Goal: Task Accomplishment & Management: Use online tool/utility

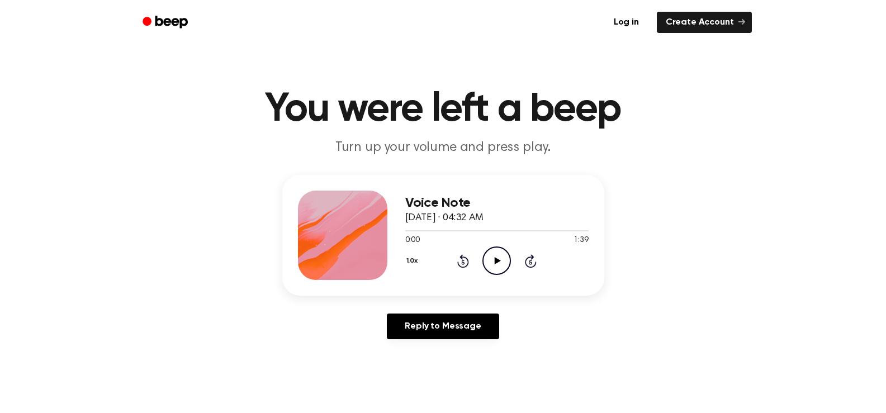
click at [495, 262] on icon at bounding box center [497, 260] width 6 height 7
click at [826, 323] on div "Voice Note April 16, 2025 · 04:32 AM 0:09 1:39 Your browser does not support th…" at bounding box center [442, 261] width 859 height 173
click at [493, 259] on icon "Pause Audio" at bounding box center [496, 260] width 28 height 28
click at [461, 254] on icon "Rewind 5 seconds" at bounding box center [462, 261] width 12 height 15
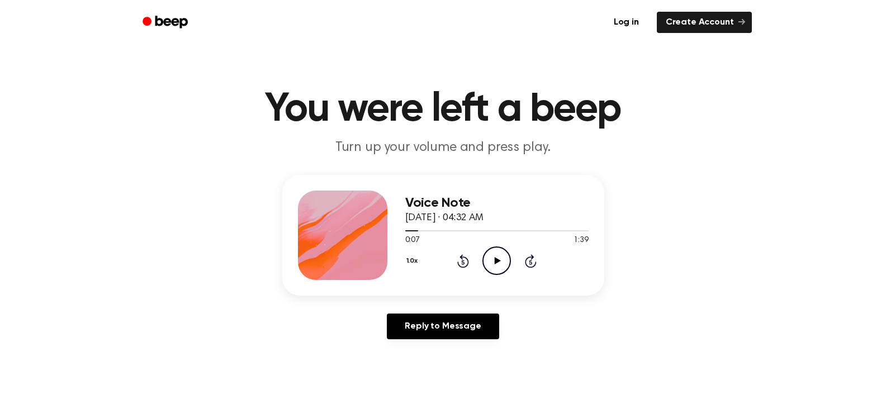
click at [461, 254] on icon "Rewind 5 seconds" at bounding box center [462, 261] width 12 height 15
click at [499, 258] on icon "Play Audio" at bounding box center [496, 260] width 28 height 28
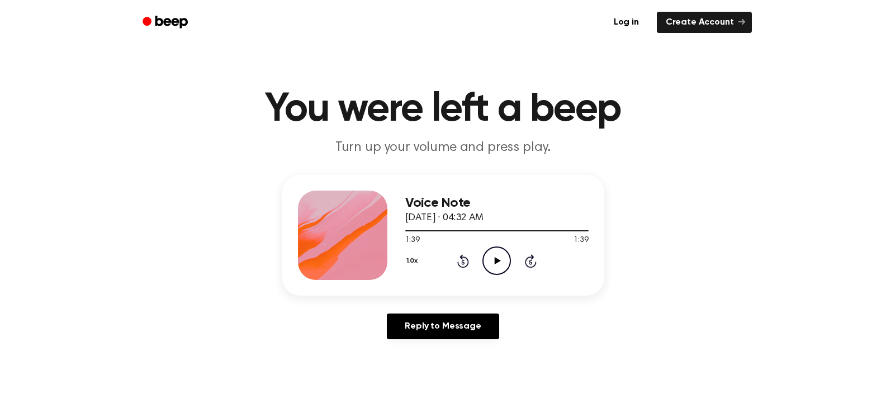
click at [494, 252] on icon "Play Audio" at bounding box center [496, 260] width 28 height 28
click at [496, 252] on icon "Pause Audio" at bounding box center [496, 260] width 28 height 28
click at [496, 252] on icon "Play Audio" at bounding box center [496, 260] width 28 height 28
click at [496, 252] on icon "Pause Audio" at bounding box center [496, 260] width 28 height 28
click at [496, 252] on icon "Play Audio" at bounding box center [496, 260] width 28 height 28
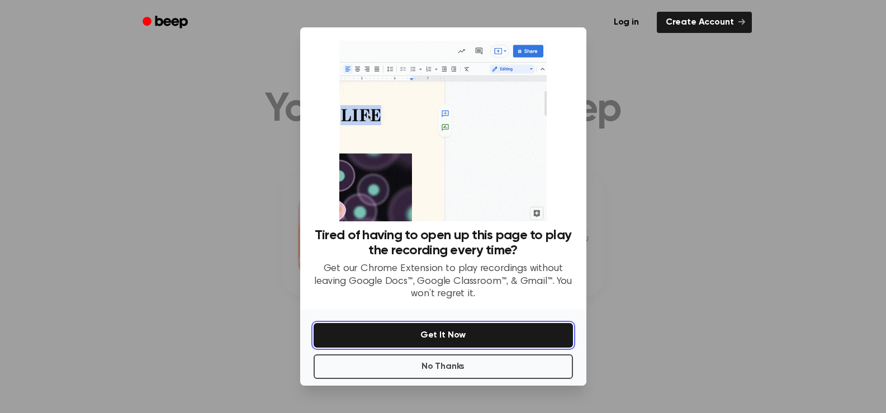
click at [482, 340] on button "Get It Now" at bounding box center [442, 335] width 259 height 25
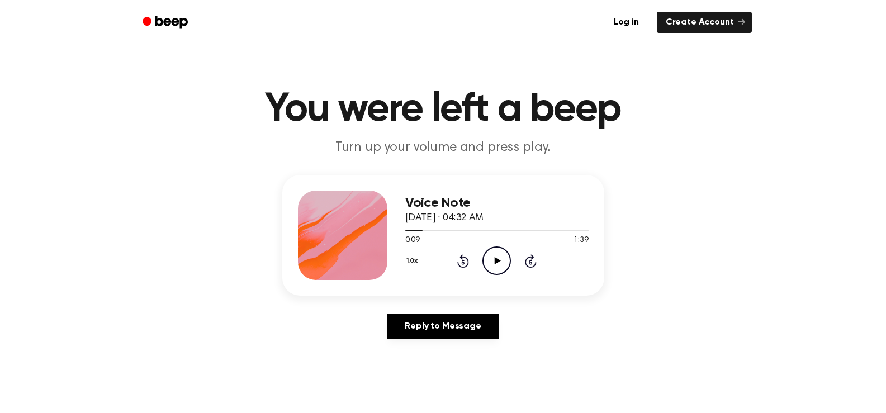
click at [498, 263] on icon "Play Audio" at bounding box center [496, 260] width 28 height 28
click at [498, 263] on icon at bounding box center [496, 260] width 5 height 7
click at [465, 262] on icon "Rewind 5 seconds" at bounding box center [462, 261] width 12 height 15
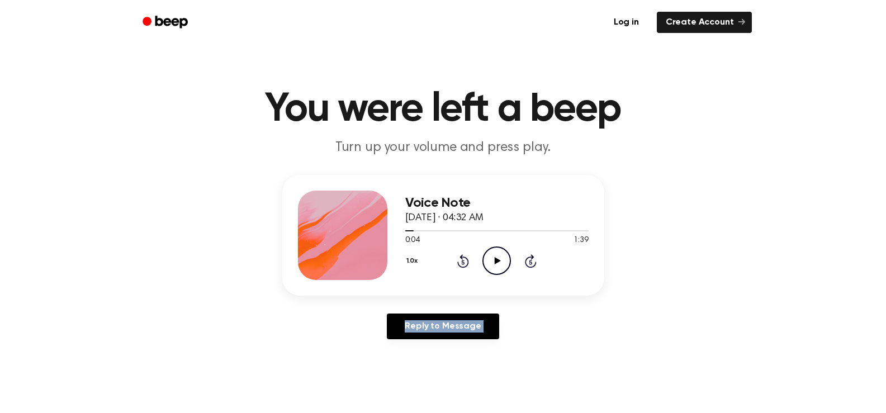
click at [465, 262] on icon "Rewind 5 seconds" at bounding box center [462, 261] width 12 height 15
click at [503, 261] on icon "Play Audio" at bounding box center [496, 260] width 28 height 28
click at [503, 261] on icon "Pause Audio" at bounding box center [496, 260] width 28 height 28
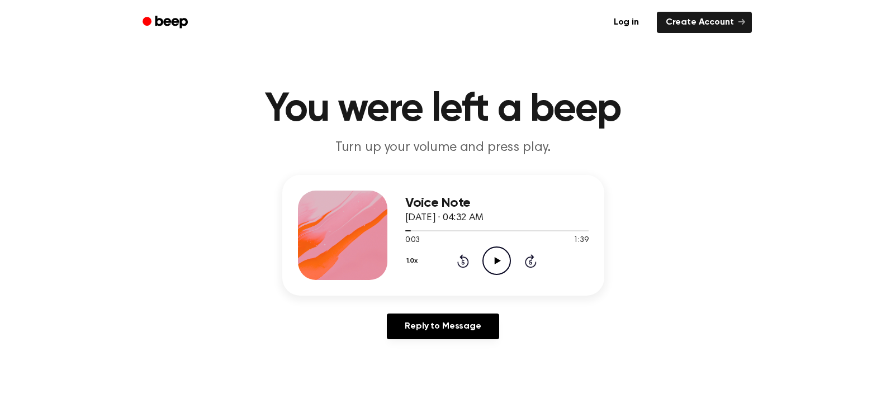
click at [503, 261] on icon "Play Audio" at bounding box center [496, 260] width 28 height 28
click at [503, 261] on icon "Pause Audio" at bounding box center [496, 260] width 28 height 28
click at [503, 261] on icon "Play Audio" at bounding box center [496, 260] width 28 height 28
click at [503, 261] on icon "Pause Audio" at bounding box center [496, 260] width 28 height 28
click at [503, 261] on icon "Play Audio" at bounding box center [496, 260] width 28 height 28
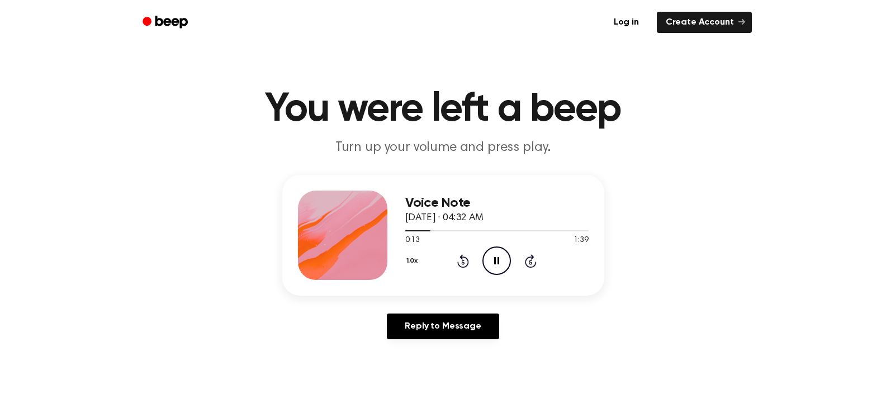
click at [503, 261] on icon "Pause Audio" at bounding box center [496, 260] width 28 height 28
click at [503, 261] on icon "Play Audio" at bounding box center [496, 260] width 28 height 28
click at [503, 261] on icon "Pause Audio" at bounding box center [496, 260] width 28 height 28
click at [503, 261] on icon "Play Audio" at bounding box center [496, 260] width 28 height 28
click at [503, 261] on icon "Pause Audio" at bounding box center [496, 260] width 28 height 28
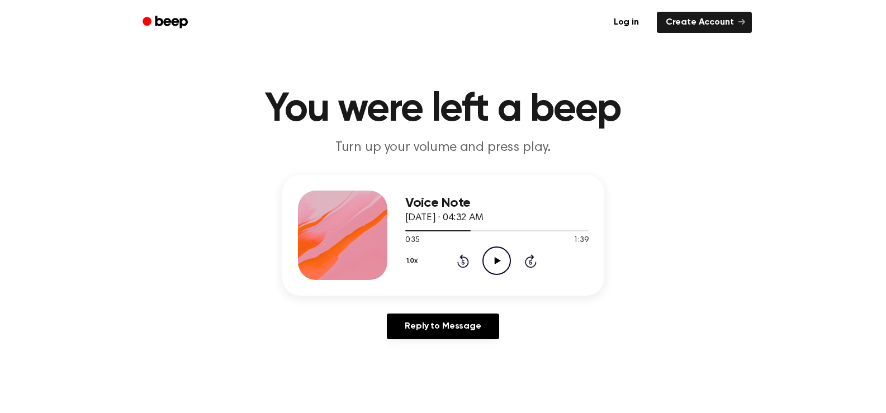
click at [503, 261] on icon "Play Audio" at bounding box center [496, 260] width 28 height 28
click at [503, 261] on icon "Pause Audio" at bounding box center [496, 260] width 28 height 28
click at [503, 261] on icon "Play Audio" at bounding box center [496, 260] width 28 height 28
click at [503, 261] on icon "Pause Audio" at bounding box center [496, 260] width 28 height 28
click at [503, 261] on icon "Play Audio" at bounding box center [496, 260] width 28 height 28
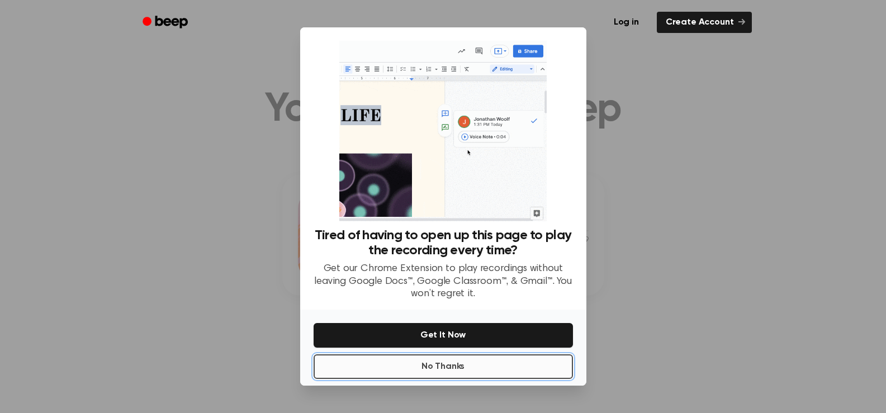
click at [496, 361] on button "No Thanks" at bounding box center [442, 366] width 259 height 25
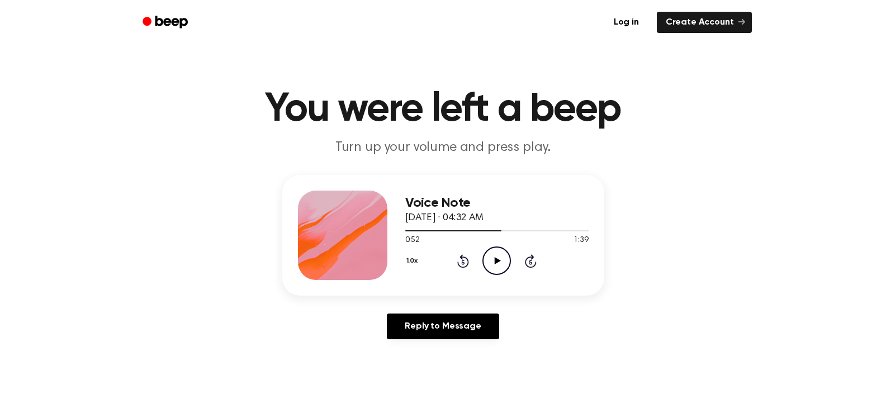
click at [502, 262] on icon "Play Audio" at bounding box center [496, 260] width 28 height 28
click at [502, 262] on icon "Pause Audio" at bounding box center [496, 260] width 28 height 28
click at [502, 262] on icon "Play Audio" at bounding box center [496, 260] width 28 height 28
click at [502, 262] on icon "Pause Audio" at bounding box center [496, 260] width 28 height 28
click at [502, 262] on icon "Play Audio" at bounding box center [496, 260] width 28 height 28
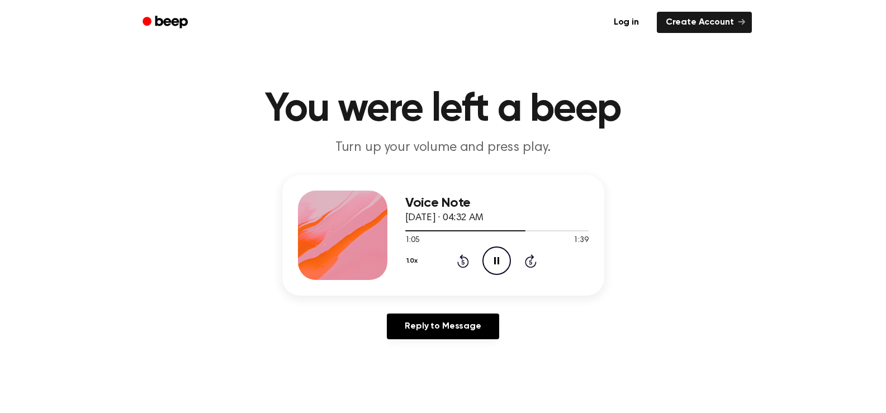
click at [502, 262] on icon "Pause Audio" at bounding box center [496, 260] width 28 height 28
click at [502, 262] on icon "Play Audio" at bounding box center [496, 260] width 28 height 28
click at [502, 262] on icon "Pause Audio" at bounding box center [496, 260] width 28 height 28
click at [502, 262] on icon "Play Audio" at bounding box center [496, 260] width 28 height 28
click at [502, 262] on icon "Pause Audio" at bounding box center [496, 260] width 28 height 28
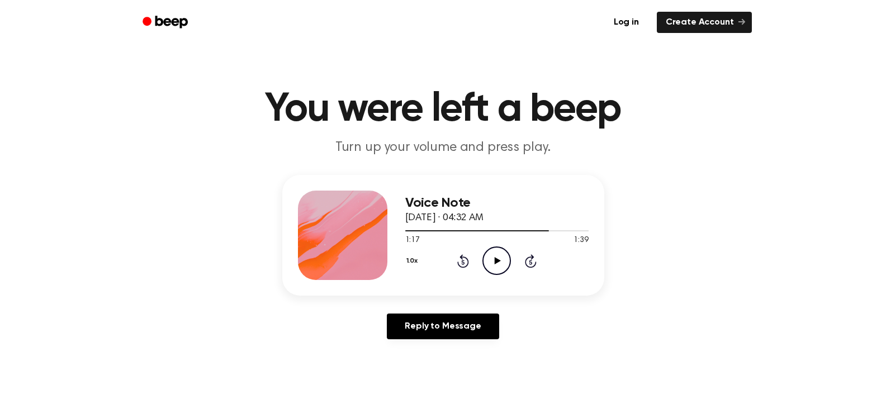
click at [502, 262] on icon "Play Audio" at bounding box center [496, 260] width 28 height 28
click at [502, 262] on icon "Pause Audio" at bounding box center [496, 260] width 28 height 28
click at [502, 262] on icon "Play Audio" at bounding box center [496, 260] width 28 height 28
click at [502, 262] on icon "Pause Audio" at bounding box center [496, 260] width 28 height 28
click at [502, 262] on icon "Play Audio" at bounding box center [496, 260] width 28 height 28
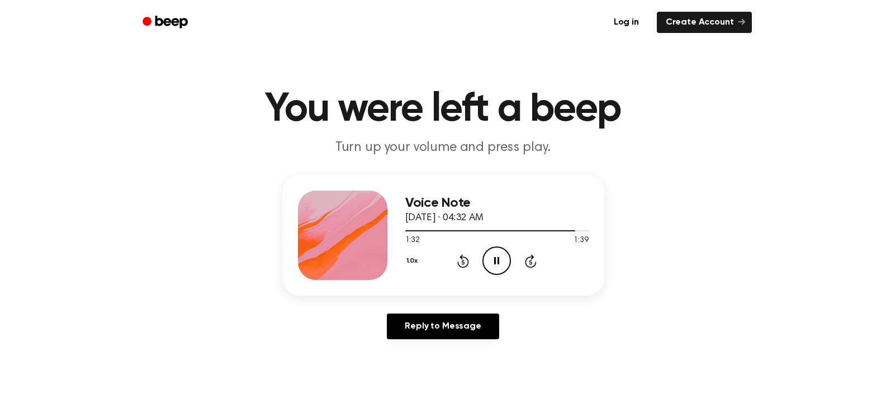
click at [502, 262] on icon "Pause Audio" at bounding box center [496, 260] width 28 height 28
click at [502, 262] on icon "Play Audio" at bounding box center [496, 260] width 28 height 28
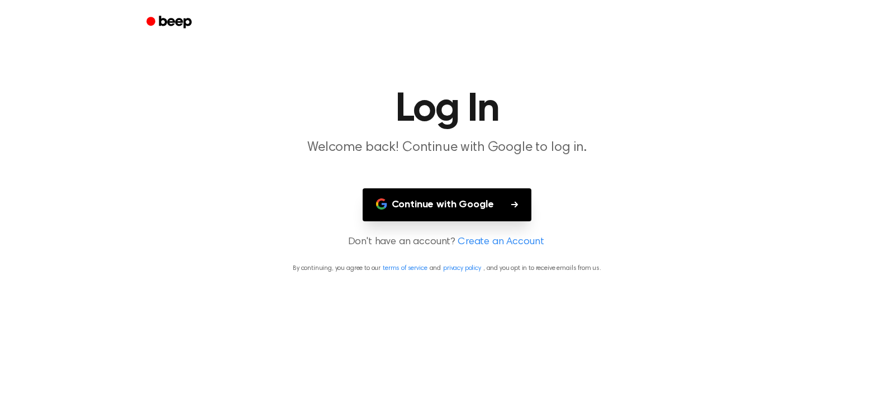
click at [480, 194] on button "Continue with Google" at bounding box center [447, 204] width 169 height 33
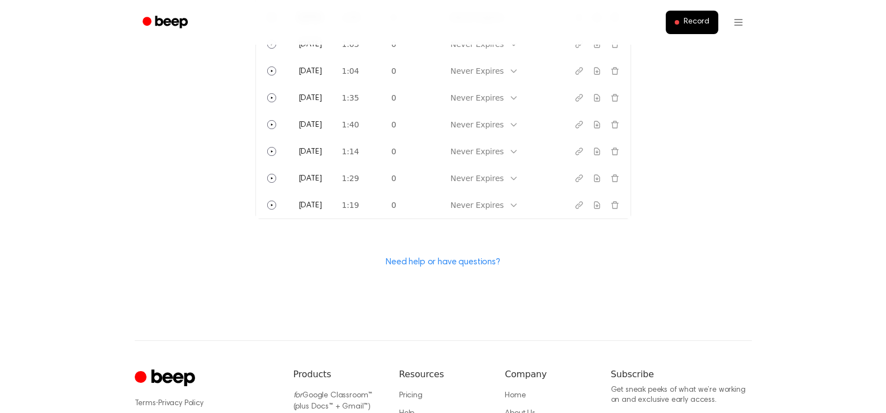
scroll to position [626, 0]
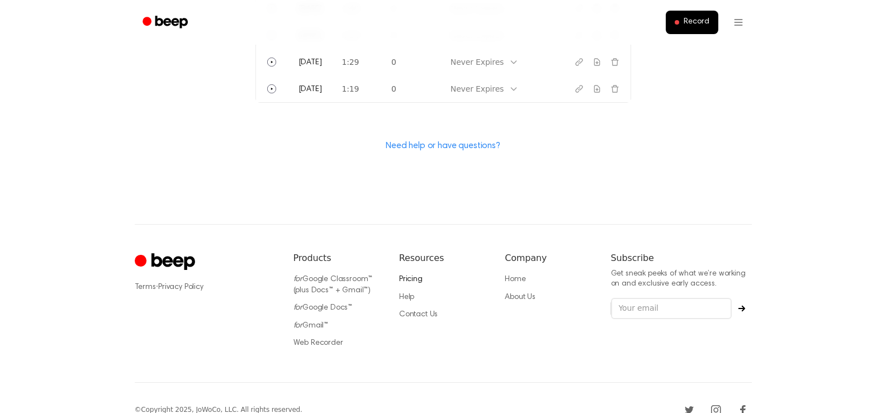
click at [415, 278] on link "Pricing" at bounding box center [410, 279] width 23 height 8
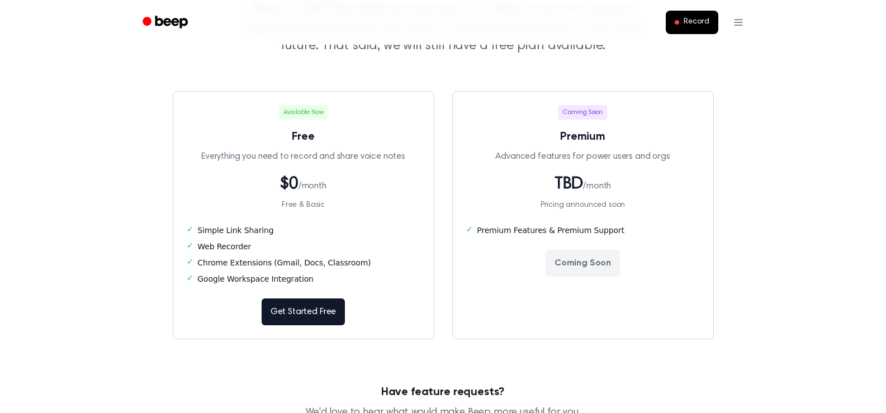
scroll to position [112, 0]
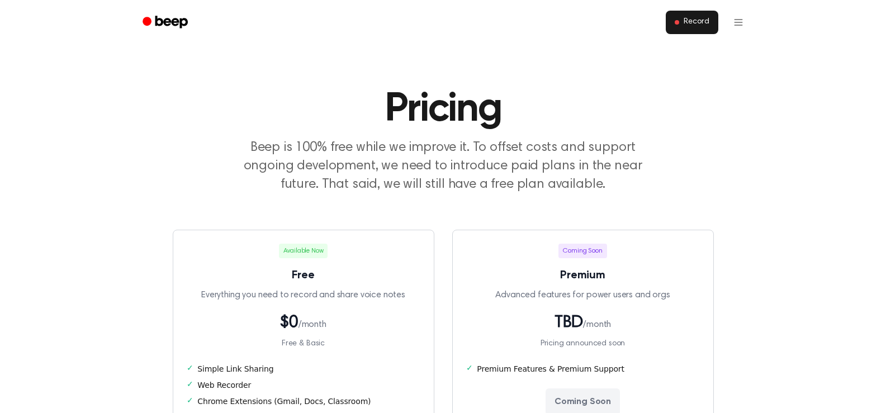
click at [688, 19] on span "Record" at bounding box center [695, 22] width 25 height 10
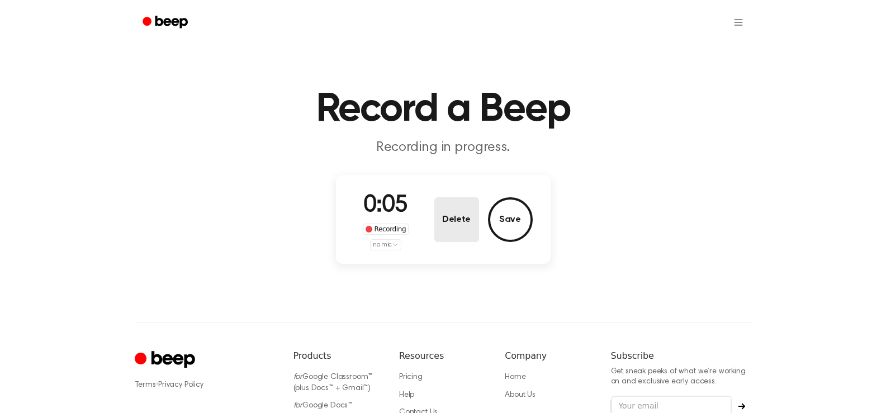
click at [466, 216] on button "Delete" at bounding box center [456, 219] width 45 height 45
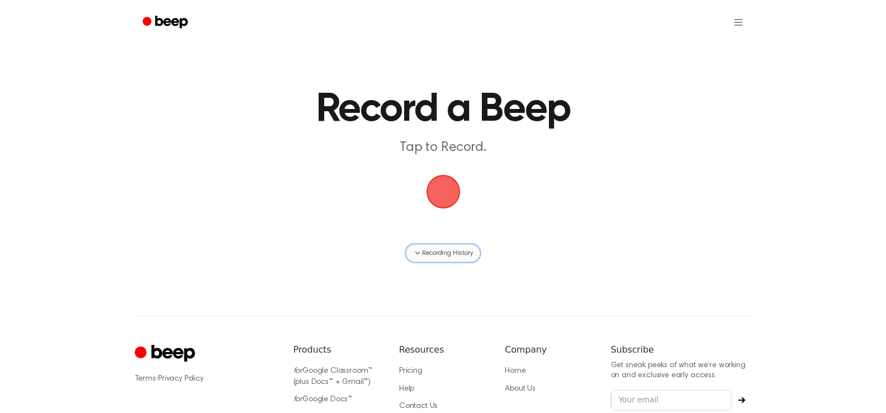
click at [465, 255] on span "Recording History" at bounding box center [447, 253] width 50 height 10
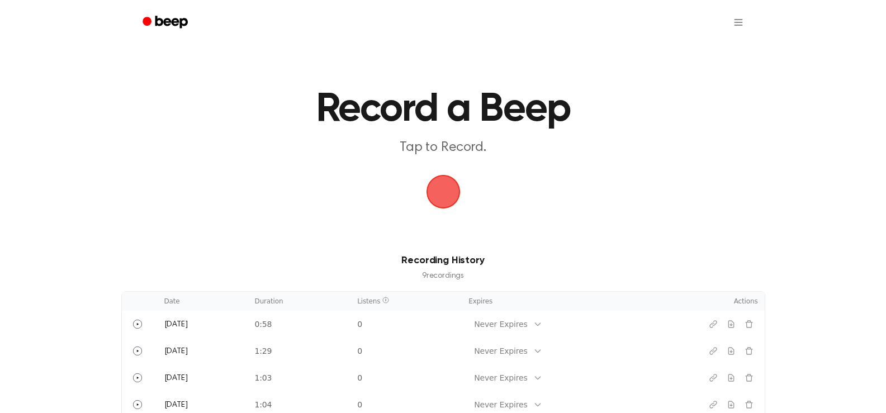
click at [448, 202] on span "button" at bounding box center [442, 191] width 31 height 31
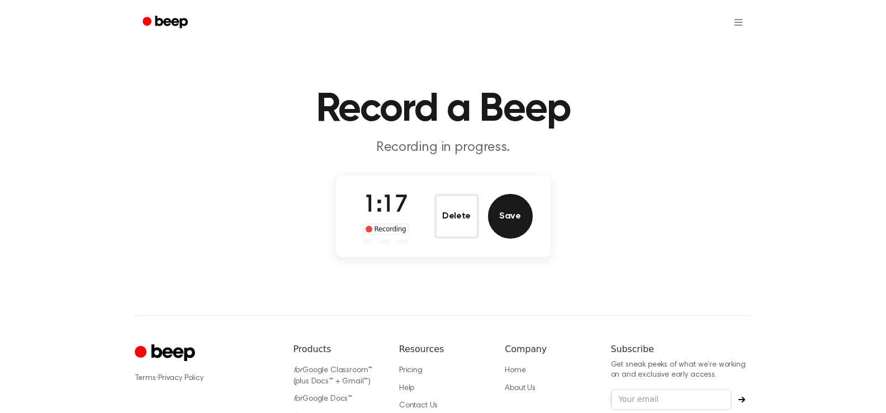
click at [524, 211] on button "Save" at bounding box center [510, 216] width 45 height 45
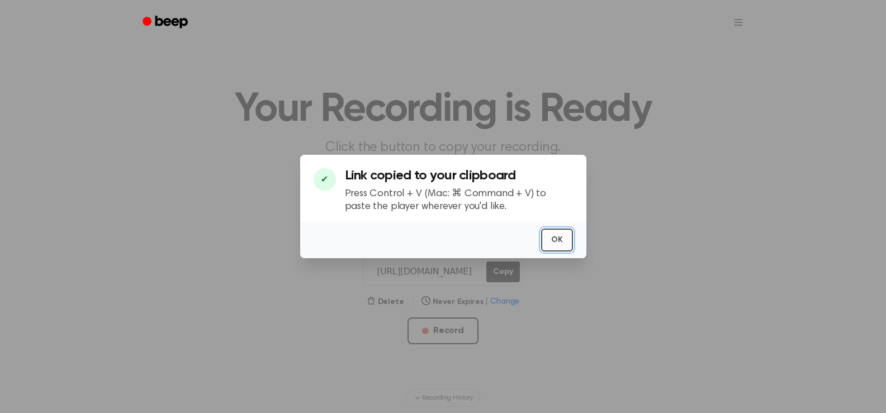
click at [557, 235] on button "OK" at bounding box center [557, 240] width 32 height 23
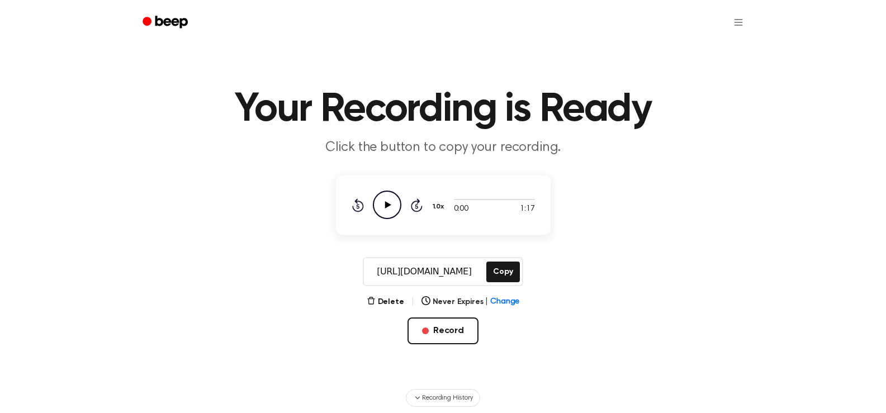
click at [380, 208] on icon "Play Audio" at bounding box center [387, 205] width 28 height 28
click at [380, 209] on icon "Pause Audio" at bounding box center [387, 205] width 28 height 28
click at [465, 325] on button "Record" at bounding box center [442, 330] width 71 height 27
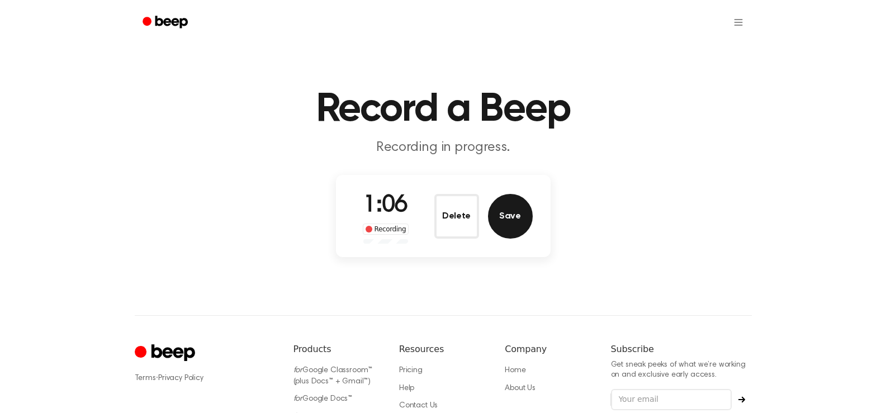
click at [520, 225] on button "Save" at bounding box center [510, 216] width 45 height 45
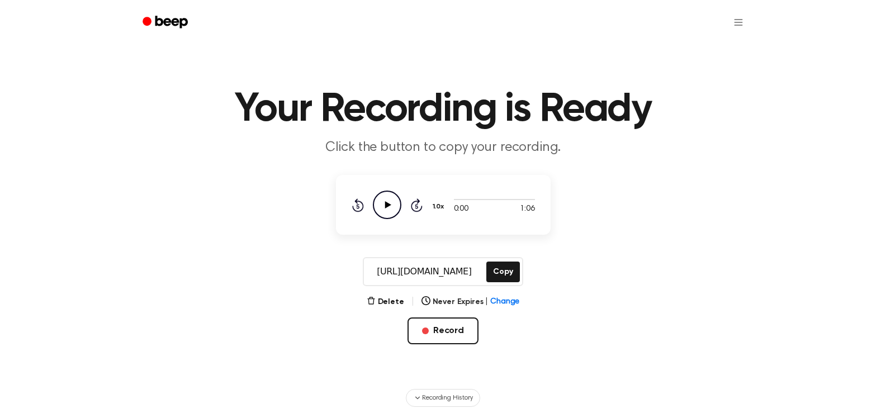
click at [389, 201] on icon "Play Audio" at bounding box center [387, 205] width 28 height 28
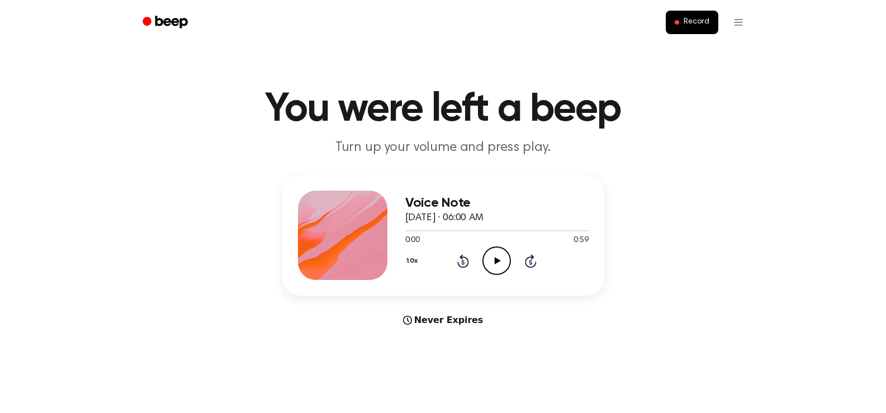
click at [497, 256] on icon "Play Audio" at bounding box center [496, 260] width 28 height 28
click at [497, 256] on icon "Pause Audio" at bounding box center [496, 260] width 28 height 28
click at [497, 256] on icon "Play Audio" at bounding box center [496, 260] width 28 height 28
click at [464, 262] on icon "Rewind 5 seconds" at bounding box center [462, 261] width 12 height 15
click at [496, 265] on icon "Pause Audio" at bounding box center [496, 260] width 28 height 28
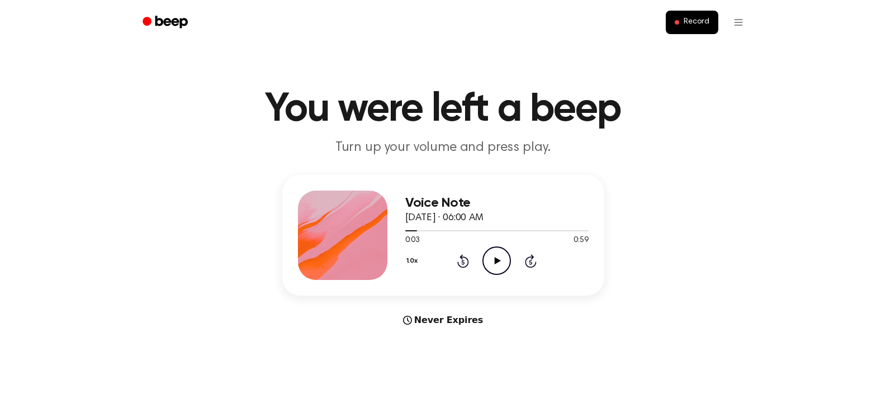
click at [496, 265] on icon "Play Audio" at bounding box center [496, 260] width 28 height 28
click at [496, 265] on icon "Pause Audio" at bounding box center [496, 260] width 28 height 28
click at [496, 265] on icon "Play Audio" at bounding box center [496, 260] width 28 height 28
click at [496, 265] on icon "Pause Audio" at bounding box center [496, 260] width 28 height 28
click at [496, 265] on icon "Play Audio" at bounding box center [496, 260] width 28 height 28
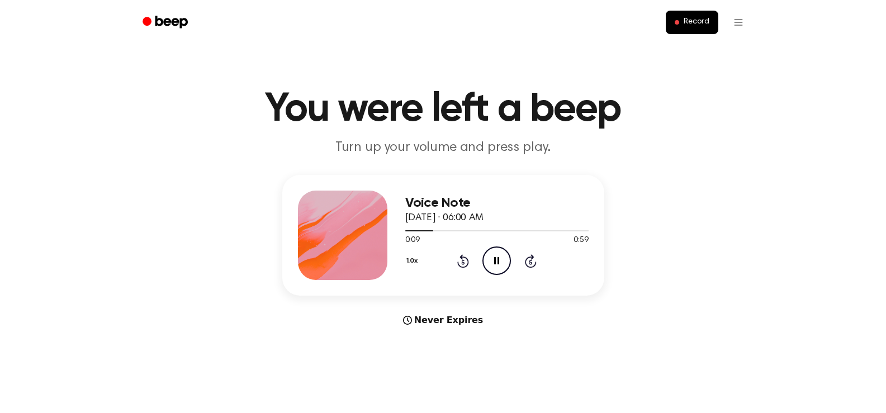
click at [496, 265] on icon "Pause Audio" at bounding box center [496, 260] width 28 height 28
click at [496, 265] on icon "Play Audio" at bounding box center [496, 260] width 28 height 28
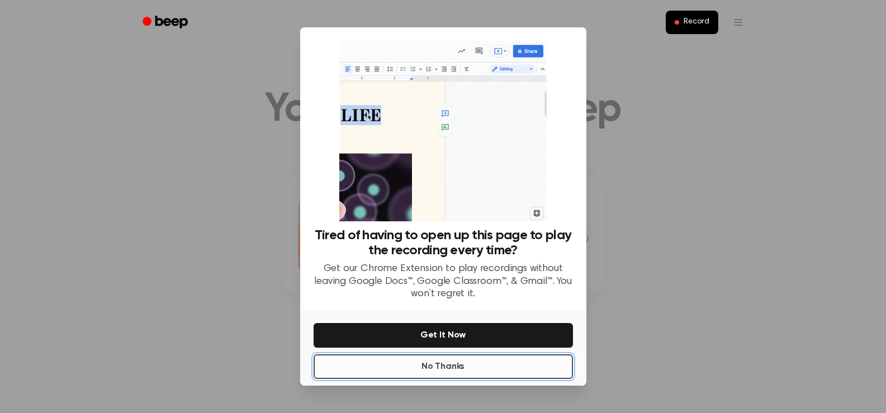
click at [450, 374] on button "No Thanks" at bounding box center [442, 366] width 259 height 25
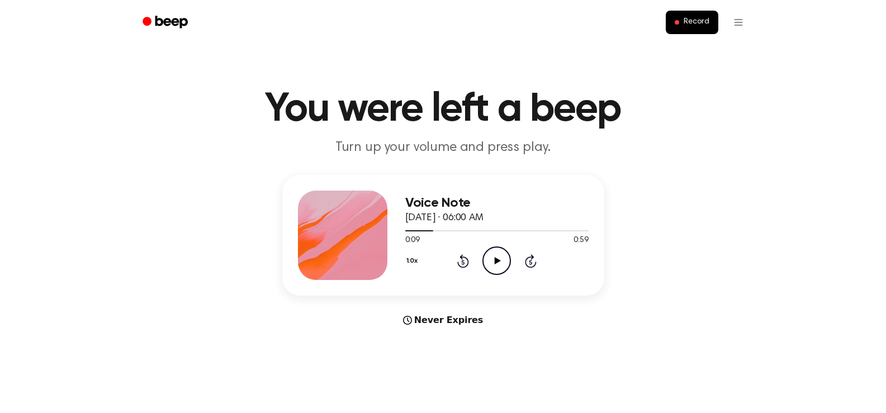
click at [497, 267] on icon "Play Audio" at bounding box center [496, 260] width 28 height 28
click at [497, 267] on icon "Pause Audio" at bounding box center [496, 260] width 28 height 28
click at [497, 267] on icon "Play Audio" at bounding box center [496, 260] width 28 height 28
click at [497, 267] on icon "Pause Audio" at bounding box center [496, 260] width 28 height 28
click at [497, 267] on icon "Play Audio" at bounding box center [496, 260] width 28 height 28
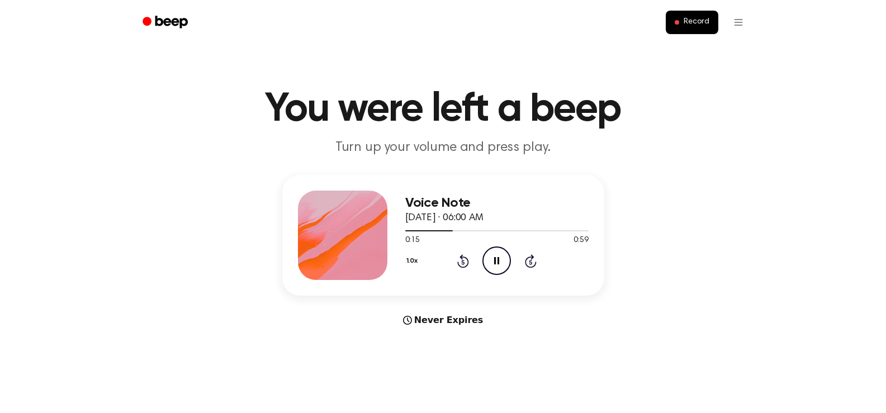
click at [497, 267] on icon "Pause Audio" at bounding box center [496, 260] width 28 height 28
click at [497, 267] on icon "Play Audio" at bounding box center [496, 260] width 28 height 28
click at [497, 267] on icon "Pause Audio" at bounding box center [496, 260] width 28 height 28
click at [497, 267] on icon "Play Audio" at bounding box center [496, 260] width 28 height 28
click at [497, 267] on icon "Pause Audio" at bounding box center [496, 260] width 28 height 28
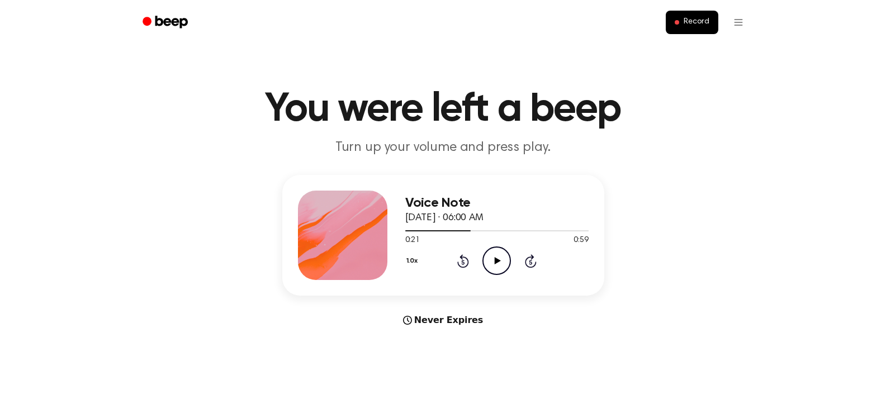
click at [497, 267] on icon "Play Audio" at bounding box center [496, 260] width 28 height 28
click at [497, 267] on icon "Pause Audio" at bounding box center [496, 260] width 28 height 28
click at [497, 267] on icon "Play Audio" at bounding box center [496, 260] width 28 height 28
click at [497, 267] on icon "Pause Audio" at bounding box center [496, 260] width 28 height 28
click at [498, 267] on icon "Play Audio" at bounding box center [496, 260] width 28 height 28
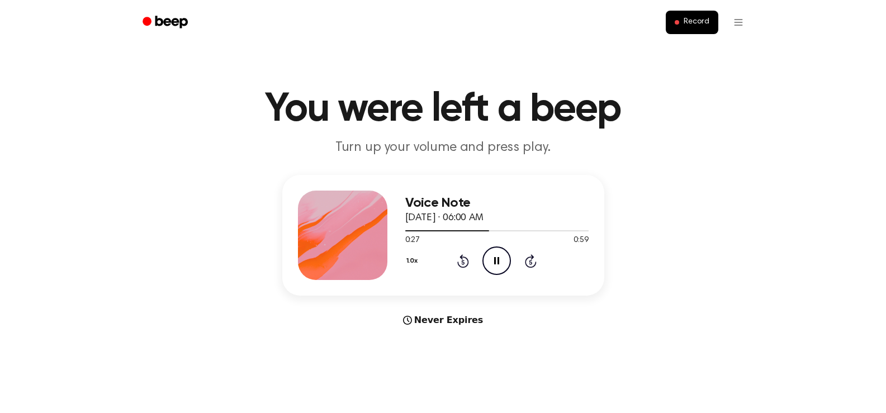
click at [498, 267] on icon "Pause Audio" at bounding box center [496, 260] width 28 height 28
click at [498, 267] on icon "Play Audio" at bounding box center [496, 260] width 28 height 28
click at [498, 266] on icon "Pause Audio" at bounding box center [496, 260] width 28 height 28
click at [498, 266] on icon "Play Audio" at bounding box center [496, 260] width 28 height 28
click at [498, 266] on icon "Pause Audio" at bounding box center [496, 260] width 28 height 28
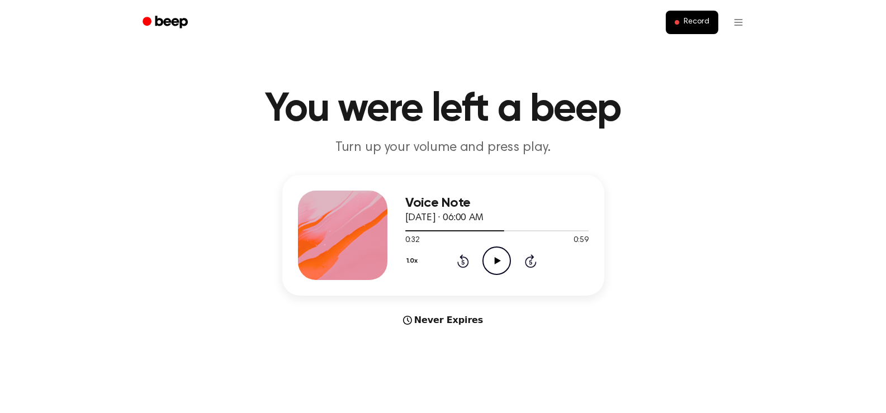
click at [498, 266] on icon "Play Audio" at bounding box center [496, 260] width 28 height 28
click at [498, 266] on icon "Pause Audio" at bounding box center [496, 260] width 28 height 28
click at [498, 266] on icon "Play Audio" at bounding box center [496, 260] width 28 height 28
click at [498, 266] on icon "Pause Audio" at bounding box center [496, 260] width 28 height 28
click at [498, 266] on icon "Play Audio" at bounding box center [496, 260] width 28 height 28
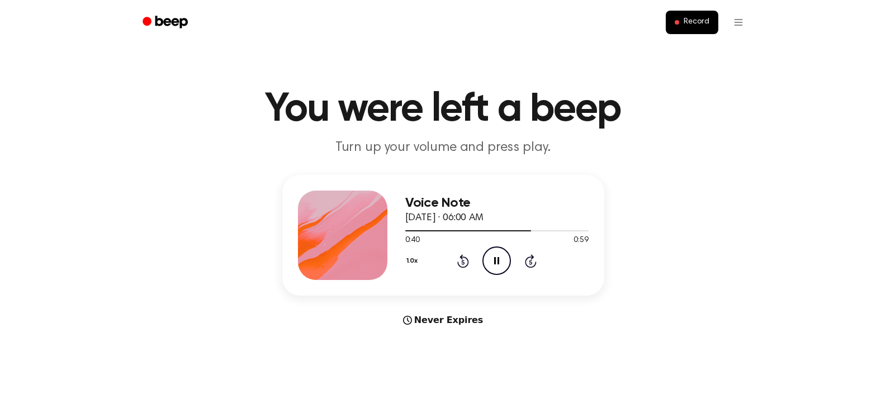
click at [498, 266] on icon "Pause Audio" at bounding box center [496, 260] width 28 height 28
click at [498, 266] on icon "Play Audio" at bounding box center [496, 260] width 28 height 28
click at [498, 266] on icon "Pause Audio" at bounding box center [496, 260] width 28 height 28
click at [498, 266] on icon "Play Audio" at bounding box center [496, 260] width 28 height 28
click at [498, 266] on icon "Pause Audio" at bounding box center [496, 260] width 28 height 28
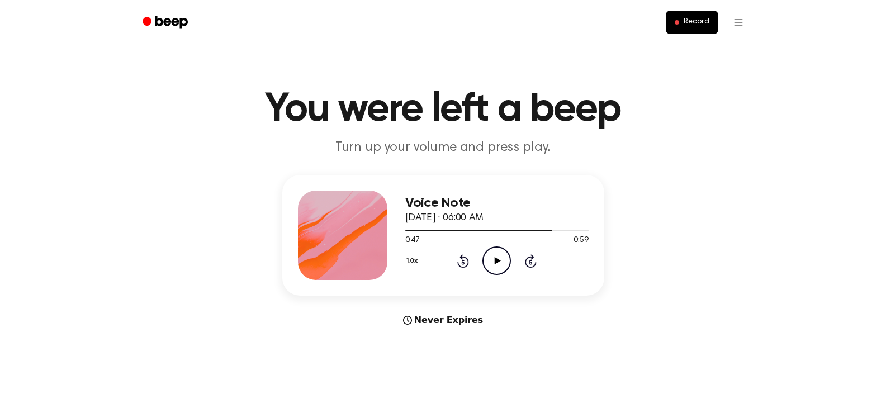
click at [498, 266] on icon "Play Audio" at bounding box center [496, 260] width 28 height 28
click at [498, 266] on icon "Pause Audio" at bounding box center [496, 260] width 28 height 28
click at [498, 266] on icon "Play Audio" at bounding box center [496, 260] width 28 height 28
click at [498, 266] on icon "Pause Audio" at bounding box center [496, 260] width 28 height 28
click at [498, 266] on icon "Play Audio" at bounding box center [496, 260] width 28 height 28
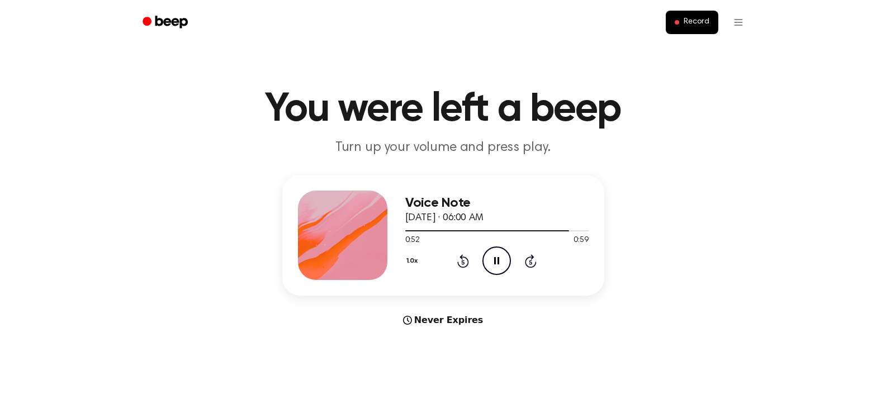
click at [498, 266] on icon "Pause Audio" at bounding box center [496, 260] width 28 height 28
click at [498, 266] on icon "Play Audio" at bounding box center [496, 260] width 28 height 28
click at [498, 266] on icon "Pause Audio" at bounding box center [496, 260] width 28 height 28
click at [498, 266] on icon "Play Audio" at bounding box center [496, 260] width 28 height 28
click at [498, 266] on icon "Pause Audio" at bounding box center [496, 260] width 28 height 28
